Goal: Information Seeking & Learning: Find specific fact

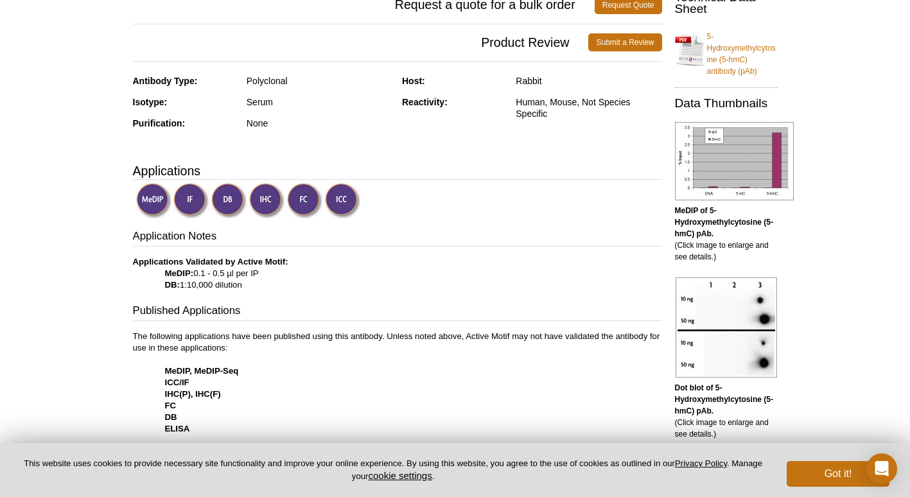
scroll to position [257, 0]
drag, startPoint x: 423, startPoint y: 78, endPoint x: 549, endPoint y: 81, distance: 126.5
click at [549, 81] on div "Host: Rabbit" at bounding box center [532, 85] width 260 height 21
drag, startPoint x: 549, startPoint y: 81, endPoint x: 514, endPoint y: 119, distance: 51.8
click at [514, 119] on div "Reactivity: Human, Mouse, Not Species Specific" at bounding box center [532, 112] width 260 height 33
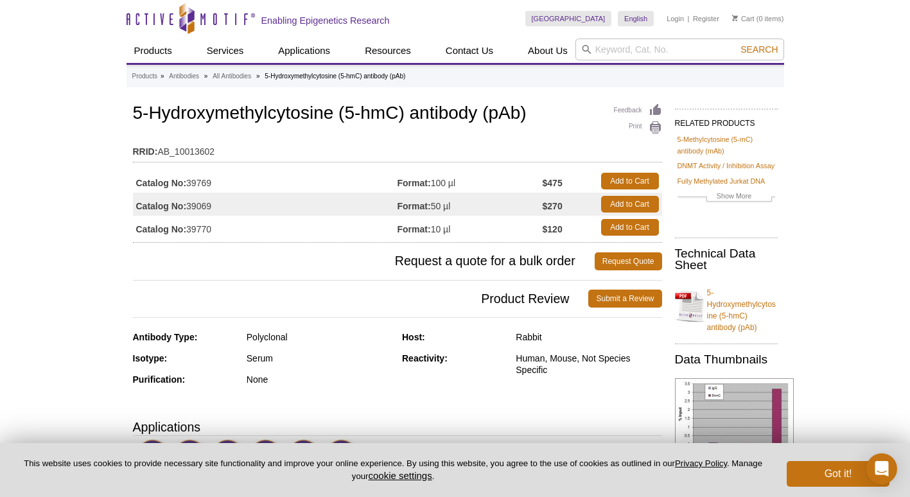
scroll to position [0, 0]
drag, startPoint x: 190, startPoint y: 230, endPoint x: 223, endPoint y: 229, distance: 32.8
click at [223, 229] on td "Catalog No: 39770" at bounding box center [265, 227] width 264 height 23
copy td "39770"
click at [244, 234] on td "Catalog No: 39770" at bounding box center [265, 227] width 264 height 23
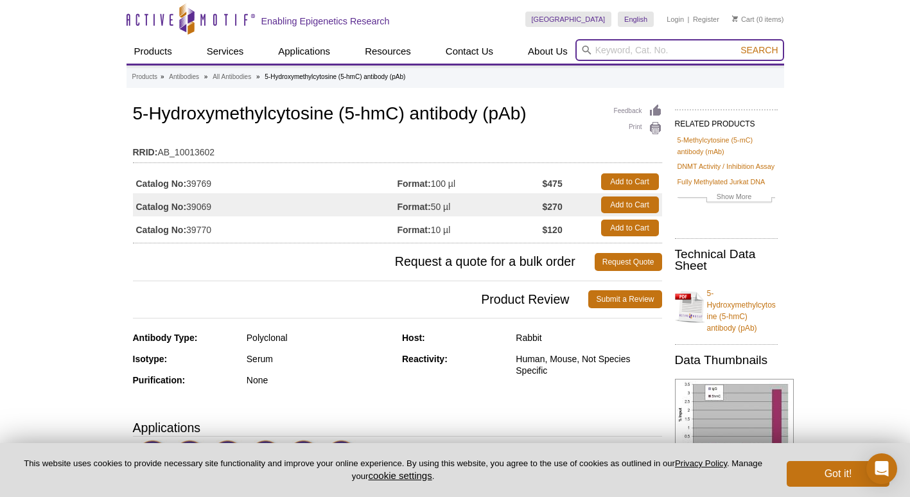
click at [627, 59] on input "search" at bounding box center [679, 50] width 209 height 22
type input "61480"
click at [736, 44] on button "Search" at bounding box center [758, 50] width 45 height 12
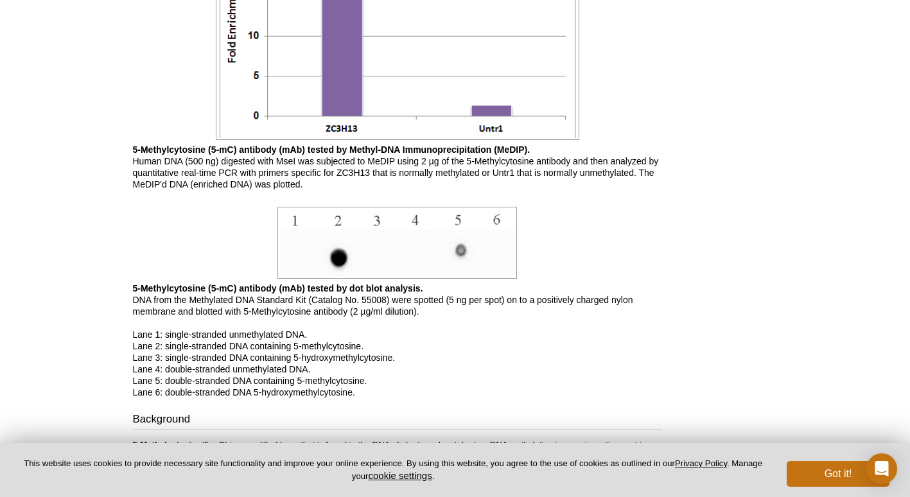
scroll to position [1155, 0]
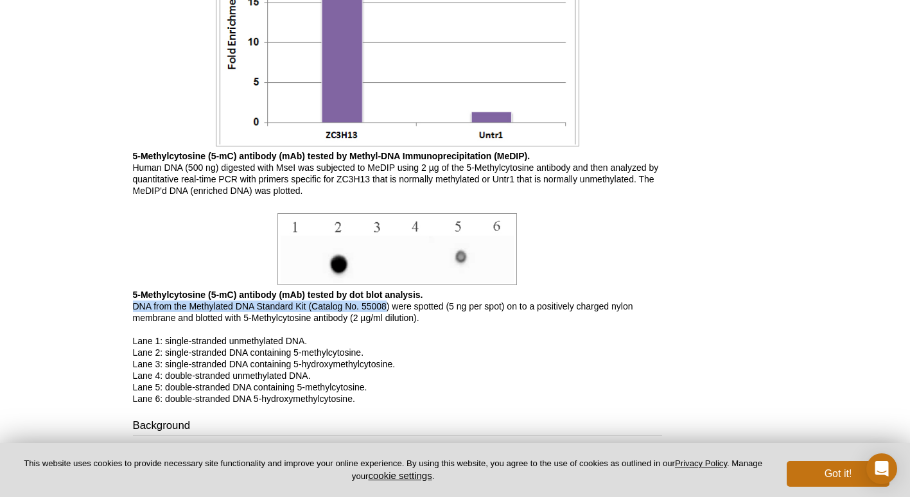
drag, startPoint x: 132, startPoint y: 304, endPoint x: 385, endPoint y: 309, distance: 253.0
click at [385, 309] on p "5-Methylcytosine (5-mC) antibody (mAb) tested by dot blot analysis. DNA from th…" at bounding box center [397, 347] width 529 height 116
drag, startPoint x: 385, startPoint y: 309, endPoint x: 436, endPoint y: 322, distance: 52.2
click at [436, 322] on p "5-Methylcytosine (5-mC) antibody (mAb) tested by dot blot analysis. DNA from th…" at bounding box center [397, 347] width 529 height 116
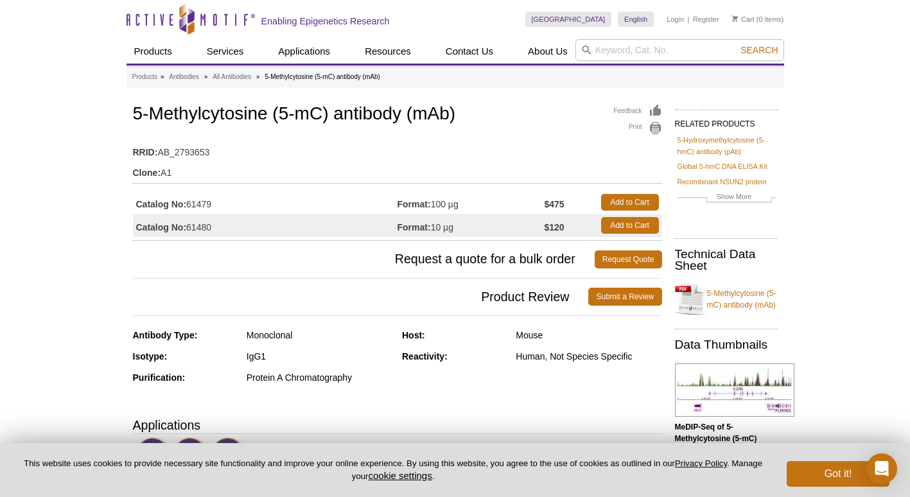
scroll to position [0, 0]
click at [722, 307] on link "5-Methylcytosine (5-mC) antibody (mAb)" at bounding box center [726, 299] width 103 height 39
